Goal: Navigation & Orientation: Find specific page/section

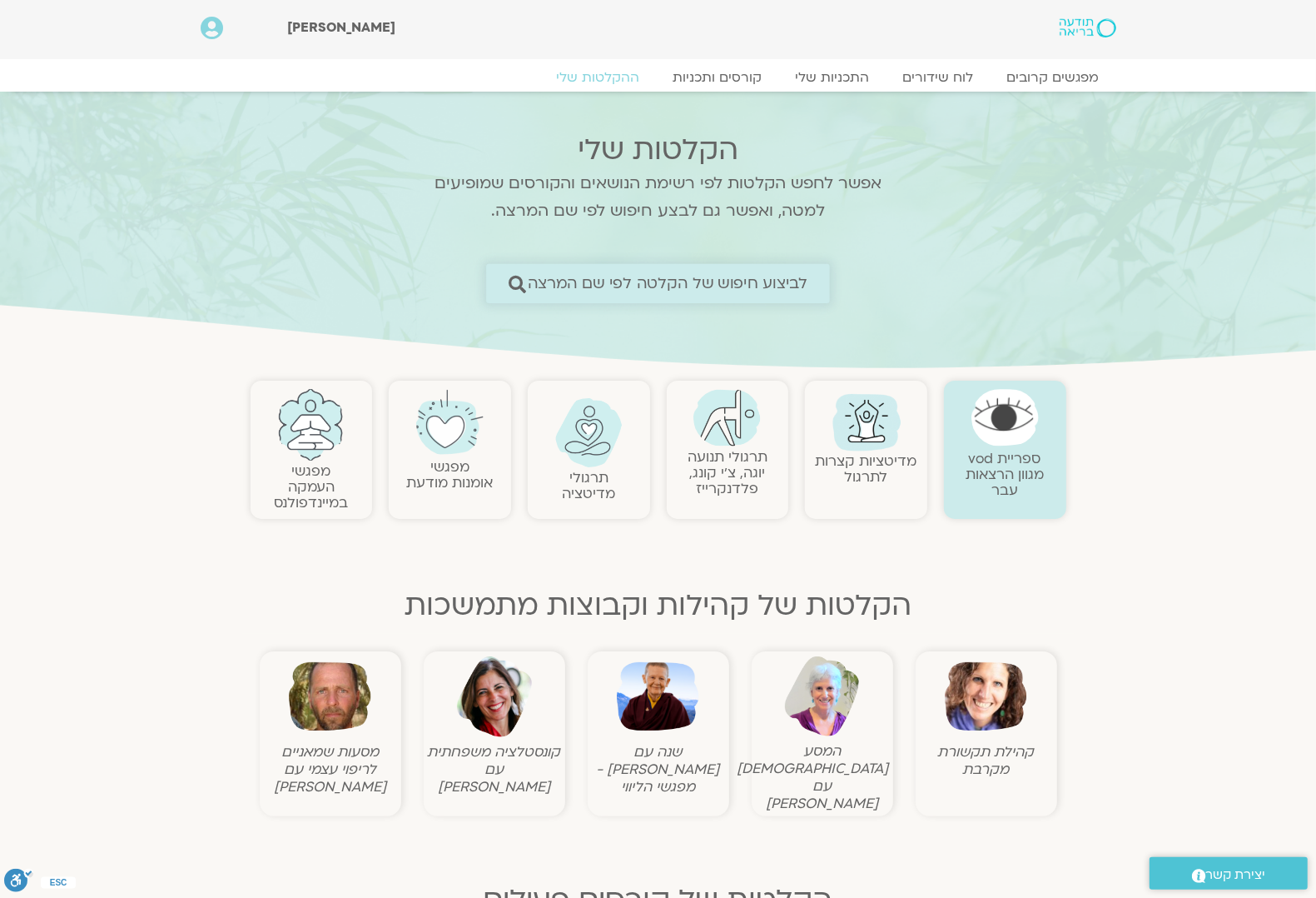
click at [511, 279] on icon at bounding box center [517, 284] width 17 height 17
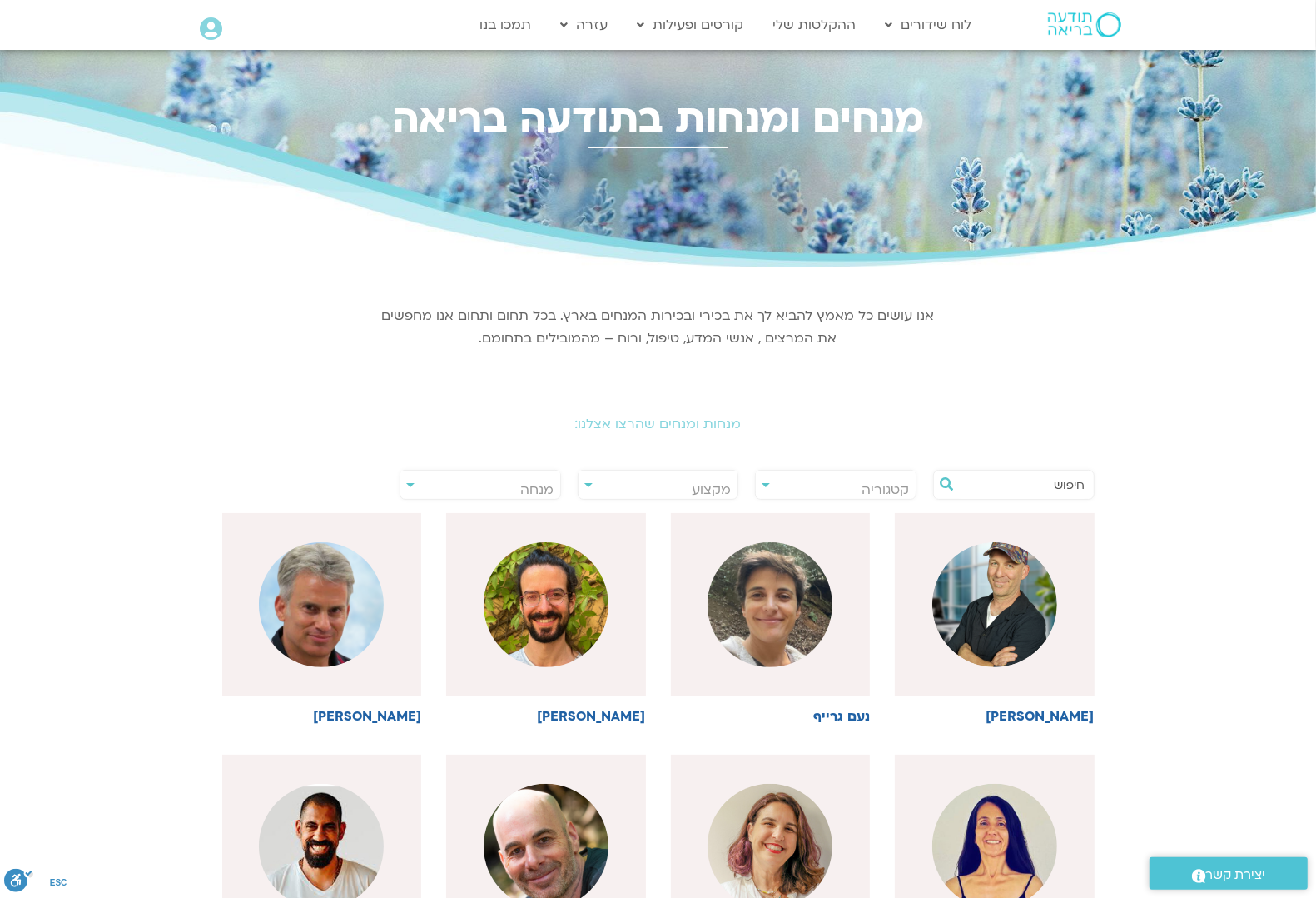
click at [1062, 484] on input "text" at bounding box center [1022, 484] width 127 height 28
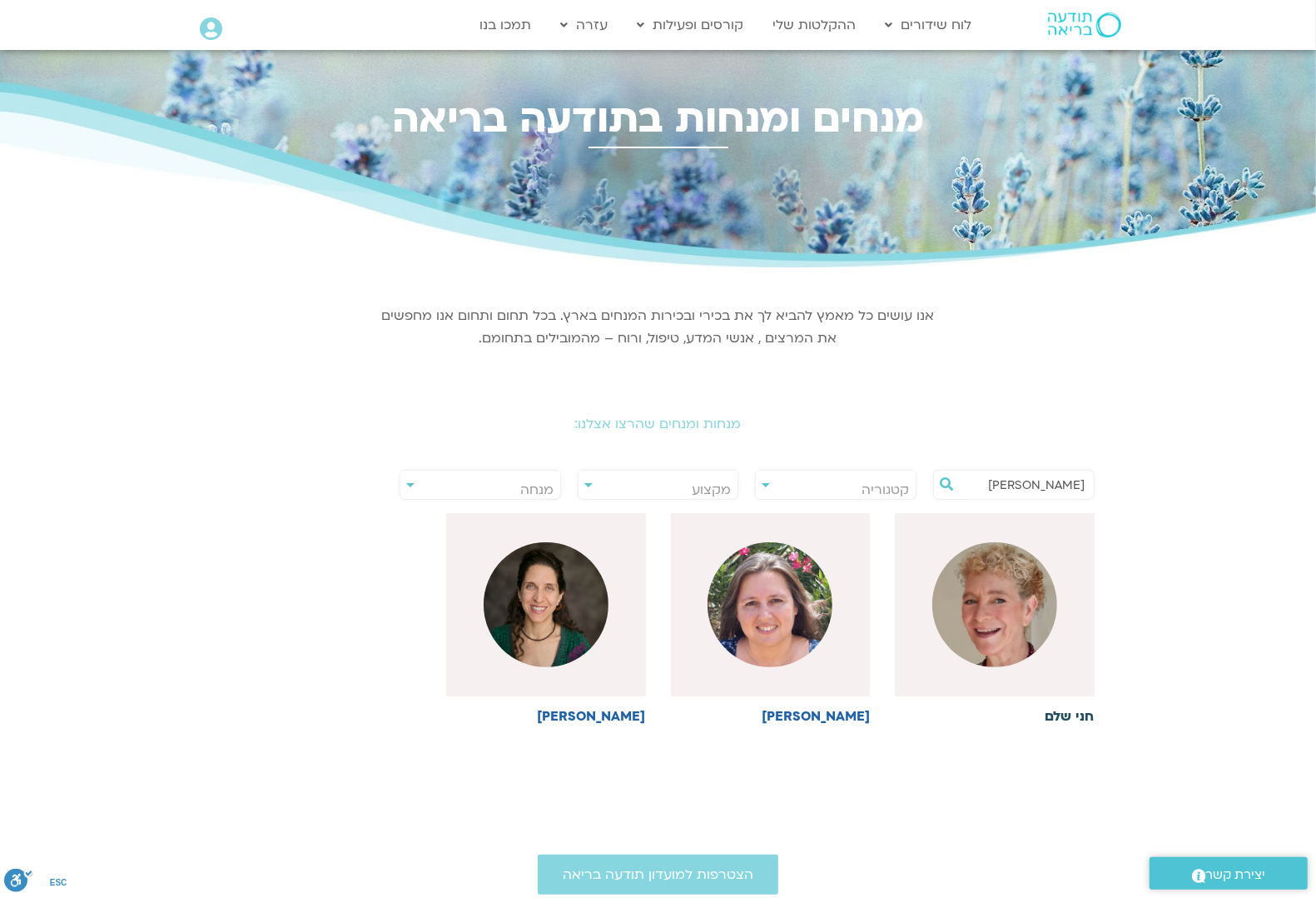
type input "חני"
click at [1018, 613] on img at bounding box center [994, 605] width 125 height 125
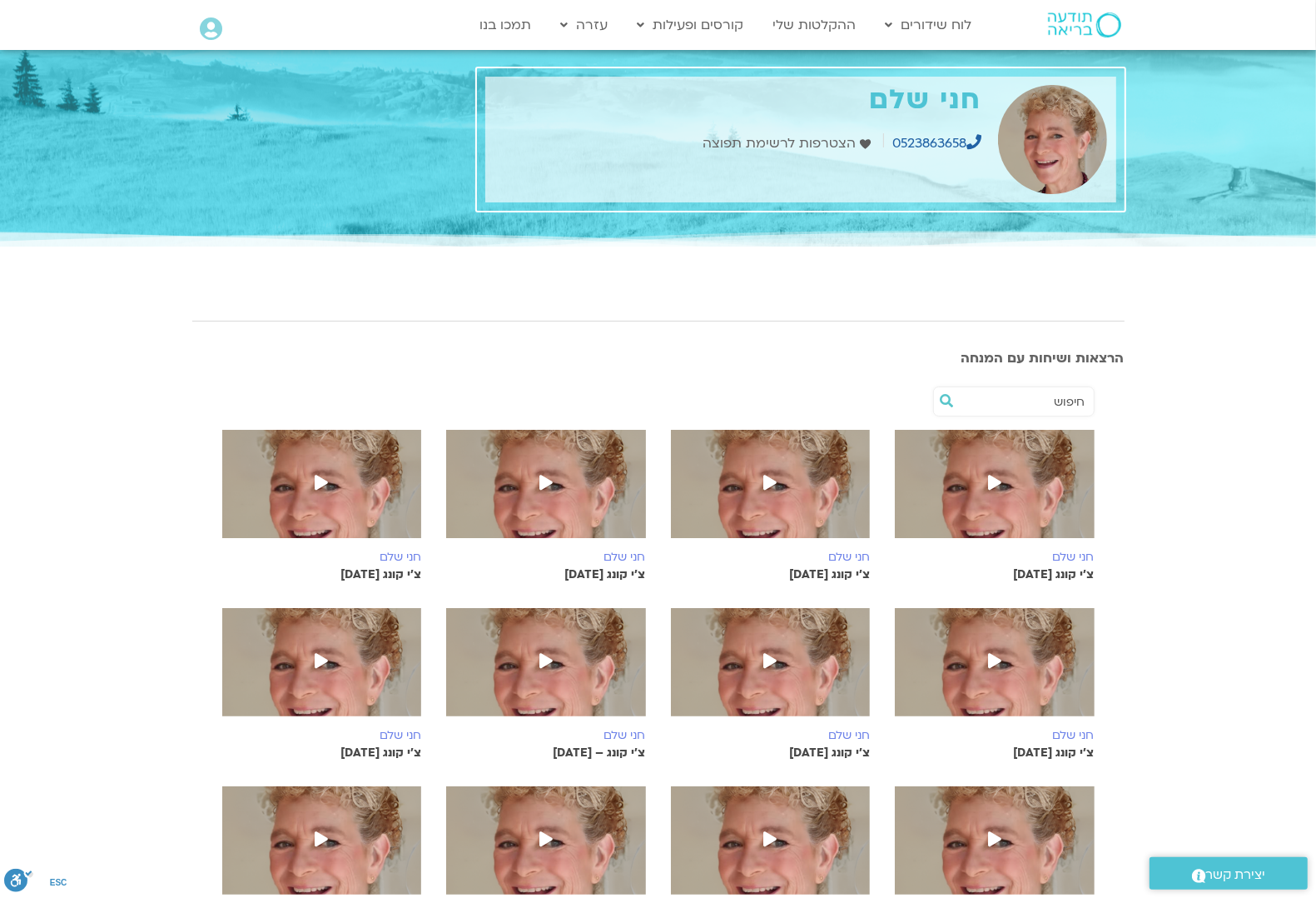
click at [995, 483] on icon at bounding box center [994, 481] width 13 height 15
